Goal: Check status: Check status

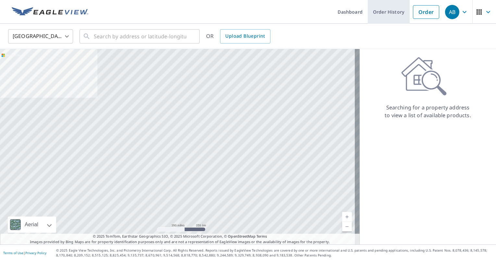
click at [399, 12] on link "Order History" at bounding box center [389, 12] width 42 height 24
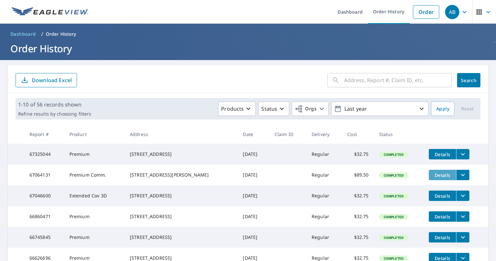
click at [437, 180] on button "Details" at bounding box center [442, 175] width 27 height 10
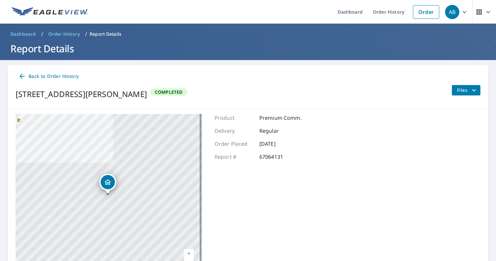
click at [58, 74] on span "Back to Order History" at bounding box center [48, 76] width 60 height 8
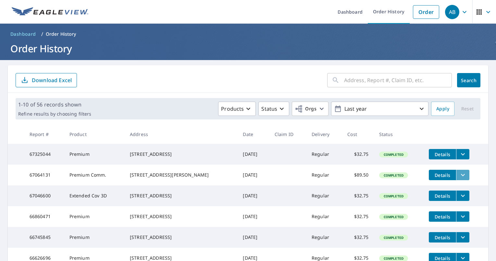
click at [459, 179] on icon "filesDropdownBtn-67064131" at bounding box center [463, 175] width 8 height 8
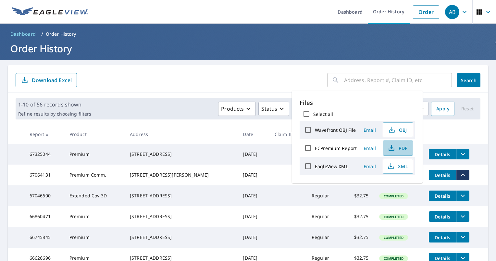
click at [410, 147] on button "PDF" at bounding box center [398, 148] width 31 height 15
click at [461, 13] on icon "button" at bounding box center [465, 12] width 8 height 8
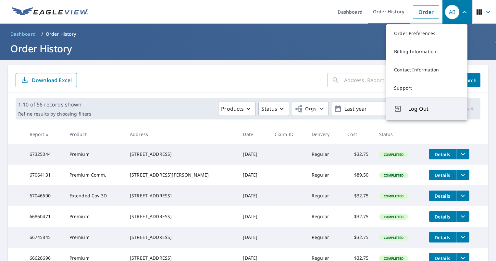
click at [420, 106] on span "Log Out" at bounding box center [433, 109] width 51 height 8
